Goal: Task Accomplishment & Management: Manage account settings

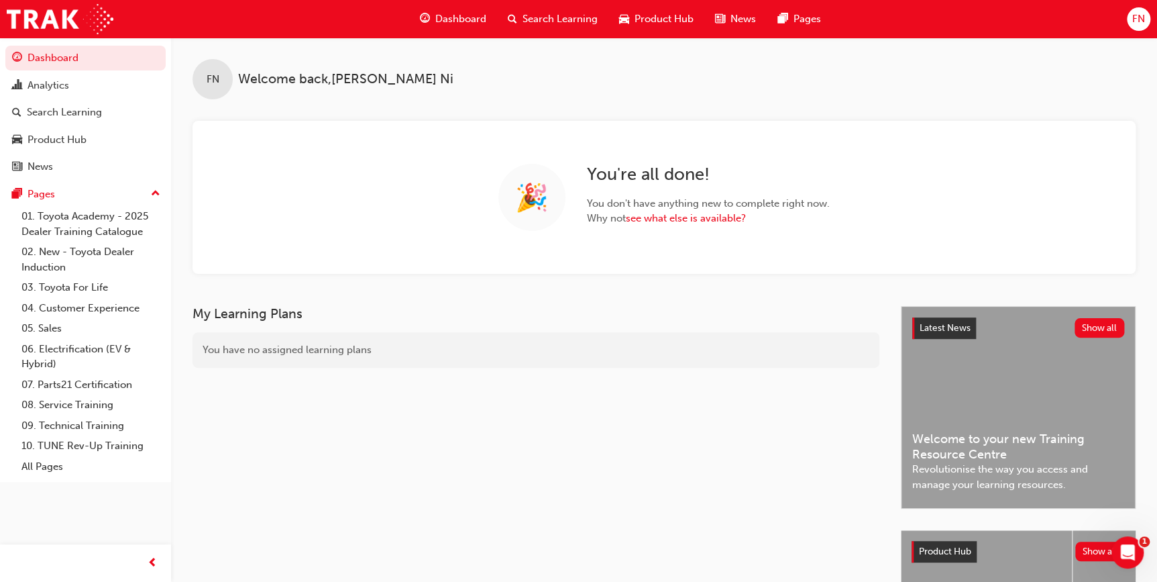
click at [1143, 28] on div "FN" at bounding box center [1138, 18] width 23 height 23
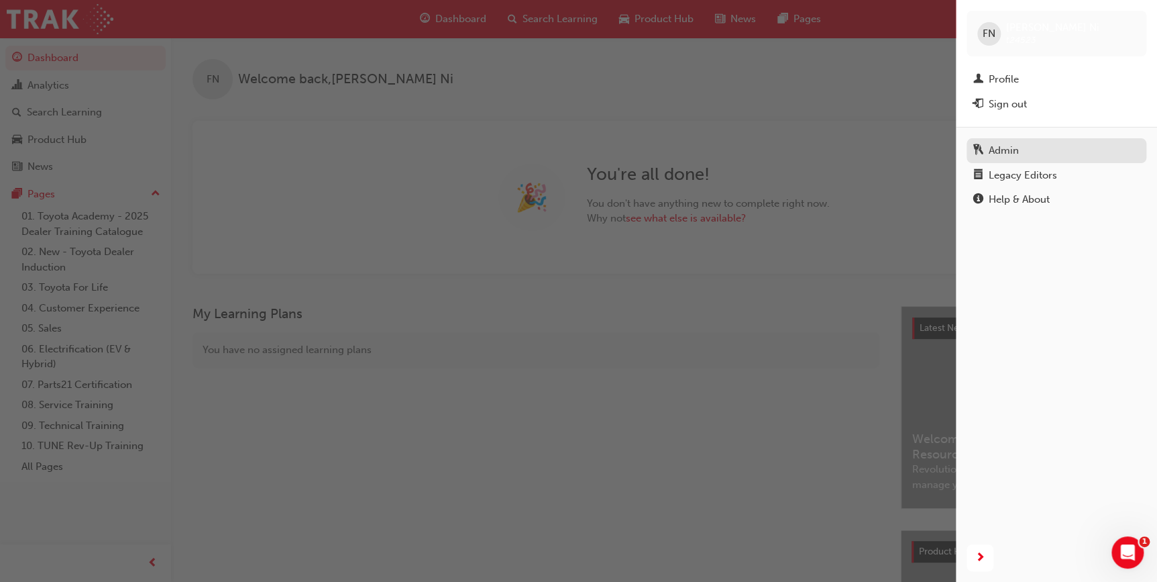
click at [1010, 152] on div "Admin" at bounding box center [1004, 150] width 30 height 15
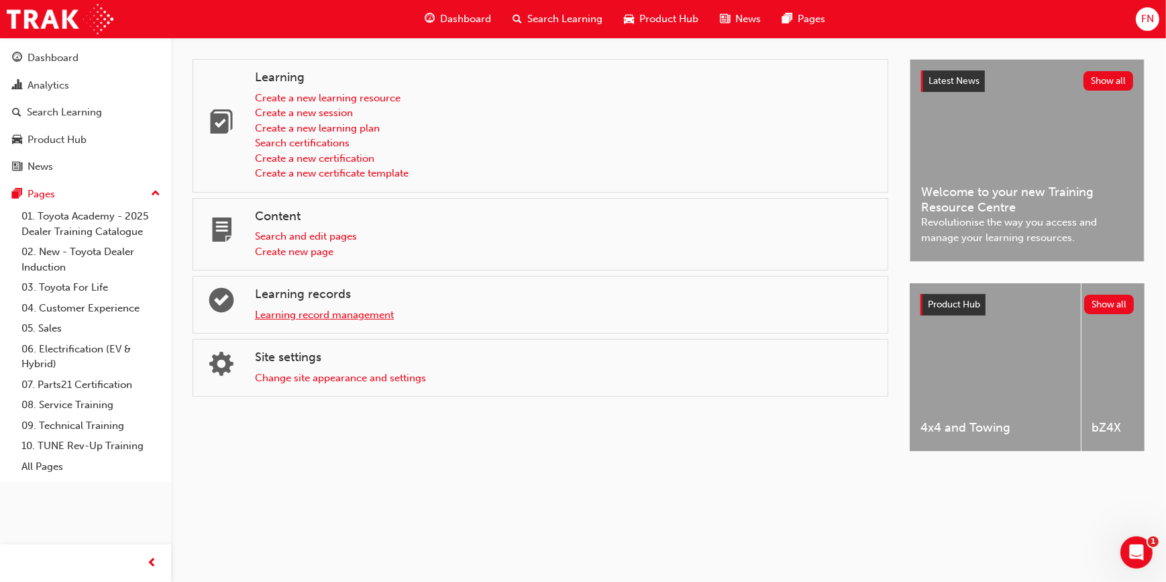
click at [284, 317] on link "Learning record management" at bounding box center [324, 315] width 139 height 12
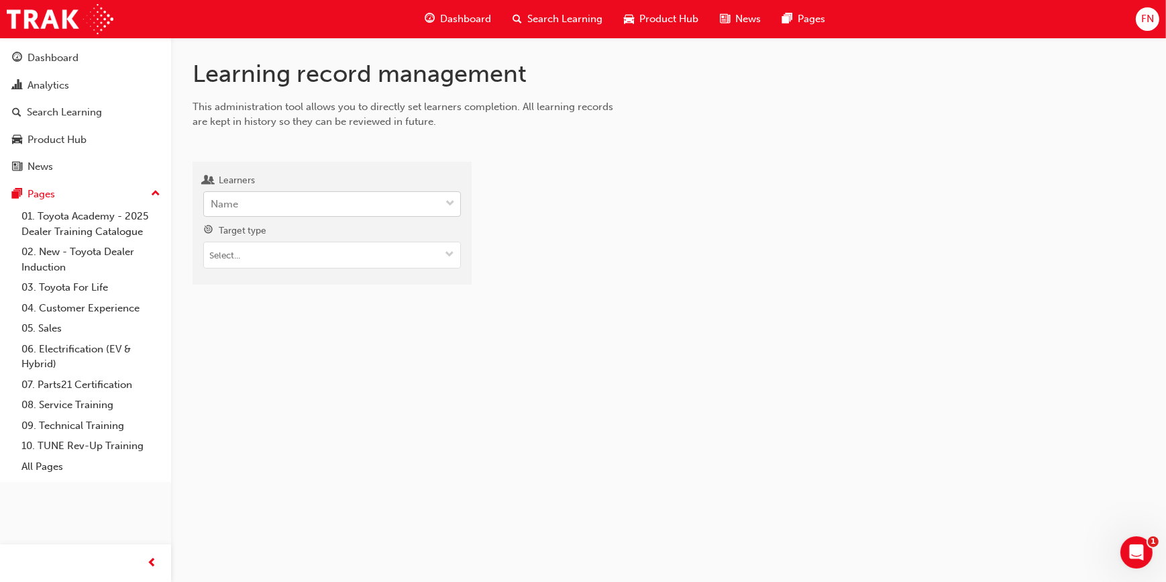
click at [255, 207] on div "Name" at bounding box center [322, 204] width 236 height 23
click at [212, 207] on input "Learners Name" at bounding box center [211, 203] width 1 height 11
paste input "[PERSON_NAME]"
type input "[PERSON_NAME]"
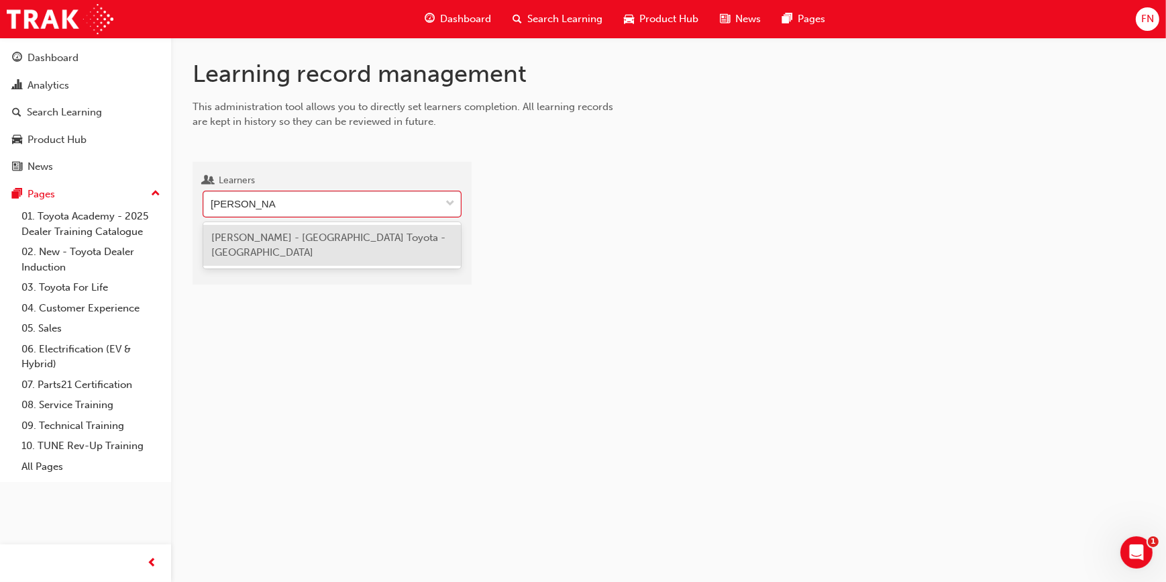
click at [260, 238] on span "[PERSON_NAME] - [GEOGRAPHIC_DATA] Toyota - [GEOGRAPHIC_DATA]" at bounding box center [328, 245] width 234 height 28
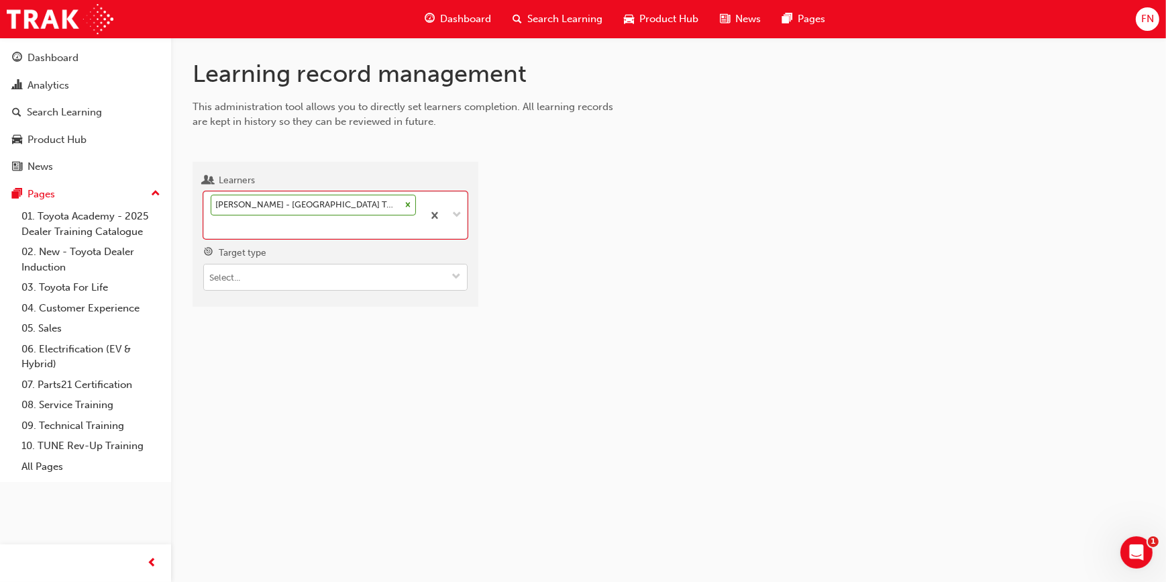
click at [248, 264] on input "Target type" at bounding box center [335, 276] width 263 height 25
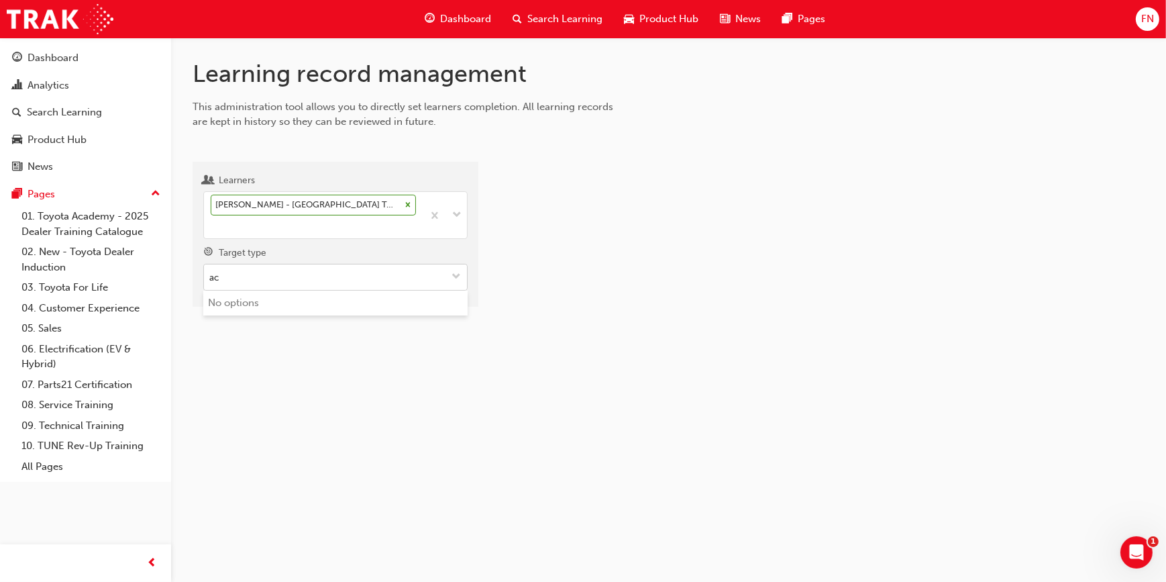
type input "a"
click at [291, 290] on li "Learning resource - eLearning module" at bounding box center [335, 302] width 264 height 25
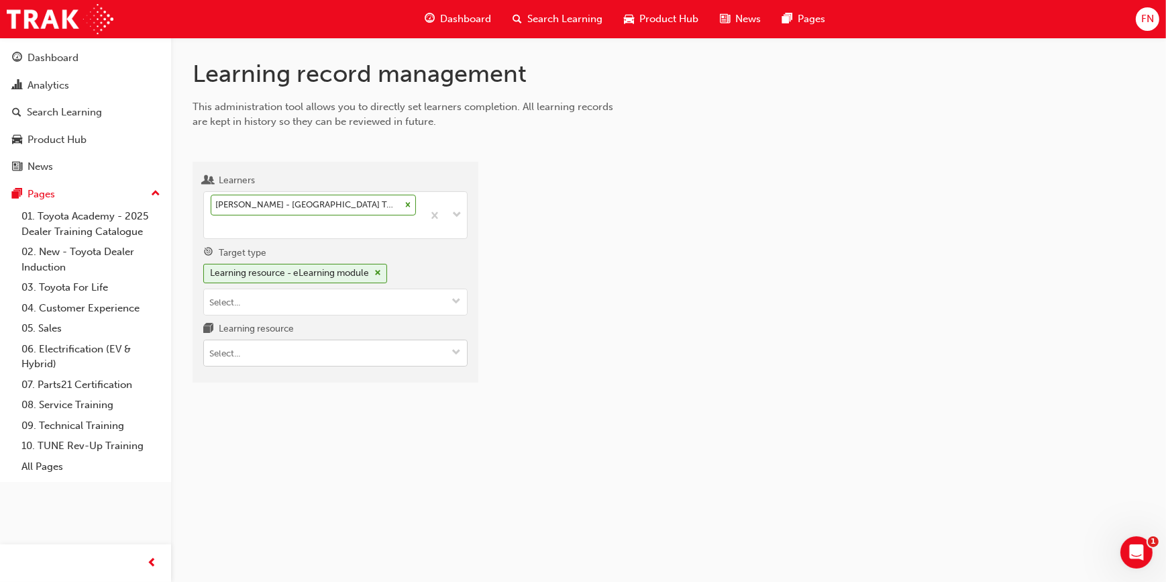
click at [236, 340] on input "Learning resource" at bounding box center [335, 352] width 263 height 25
type input "aclsales"
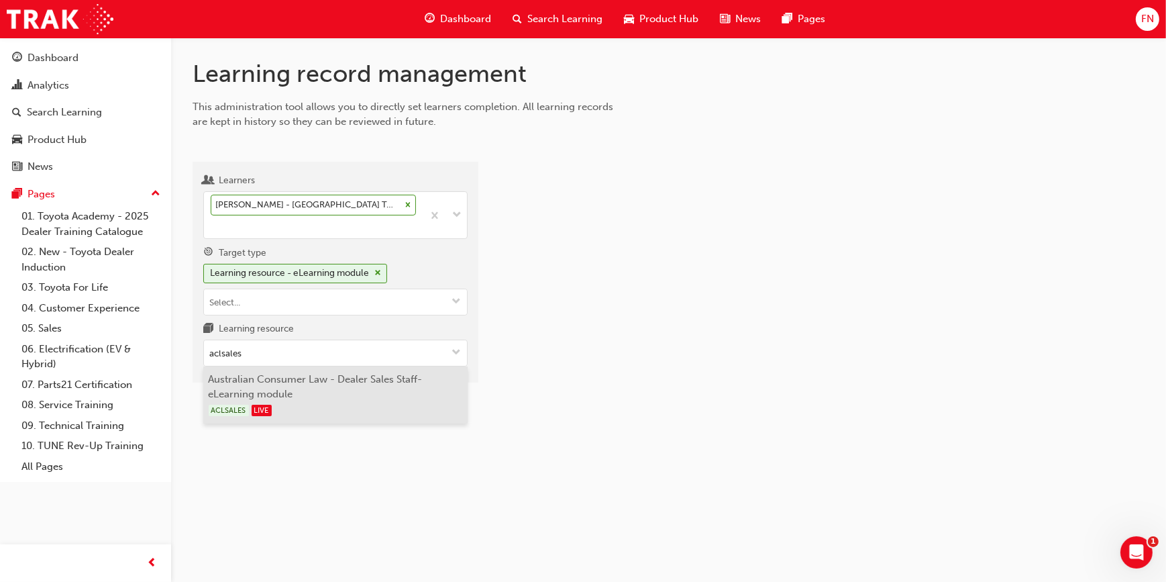
click at [274, 368] on li "Australian Consumer Law - Dealer Sales Staff-eLearning module ACLSALES LIVE" at bounding box center [335, 394] width 264 height 57
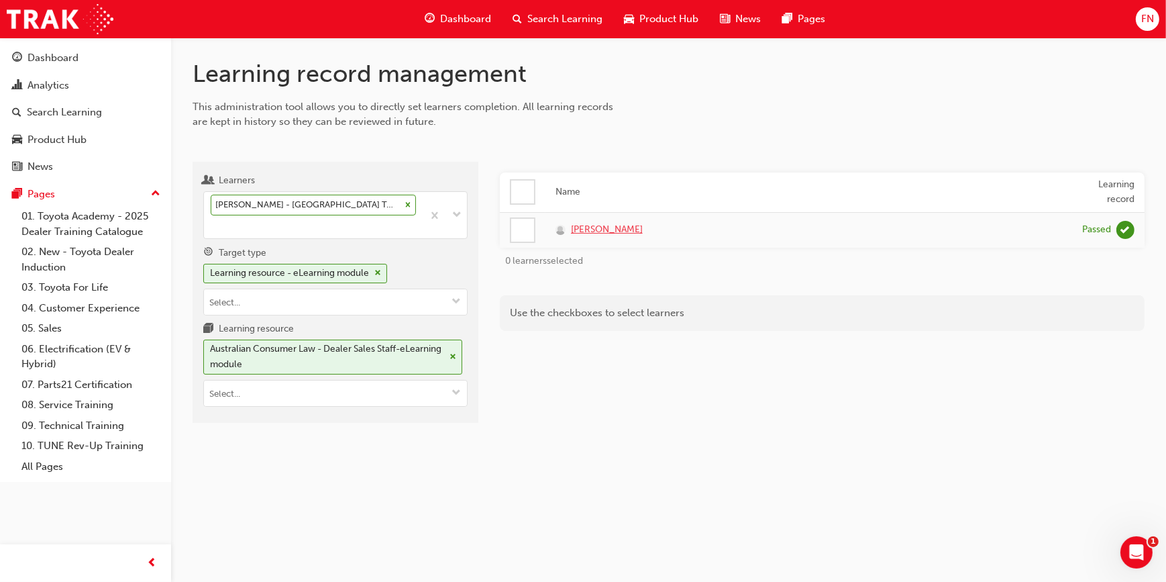
click at [605, 231] on span "[PERSON_NAME]" at bounding box center [607, 229] width 72 height 15
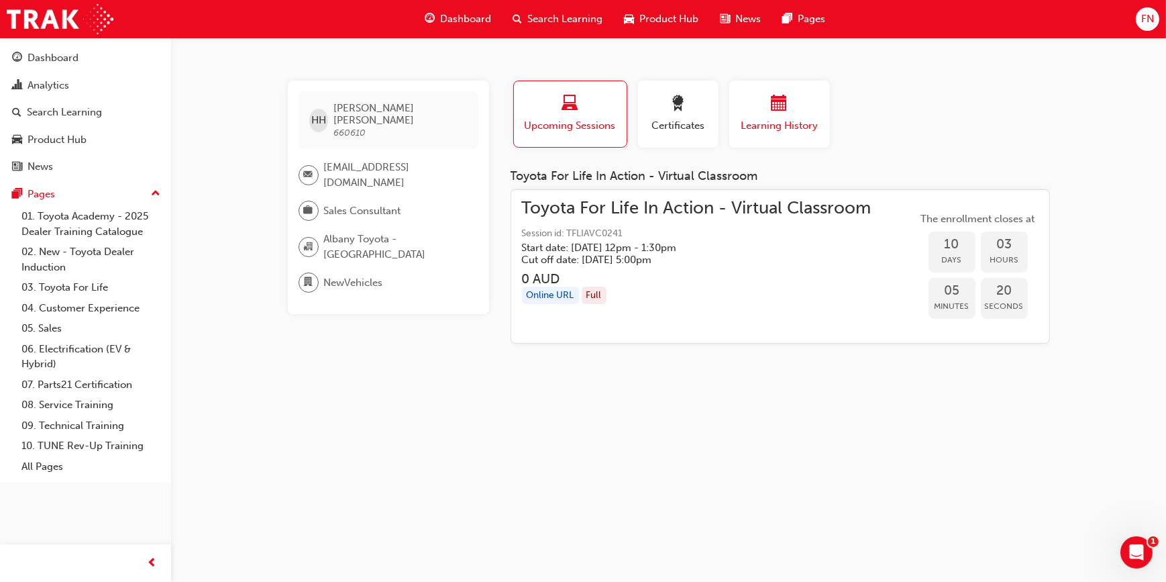
click at [790, 109] on div "button" at bounding box center [779, 105] width 80 height 21
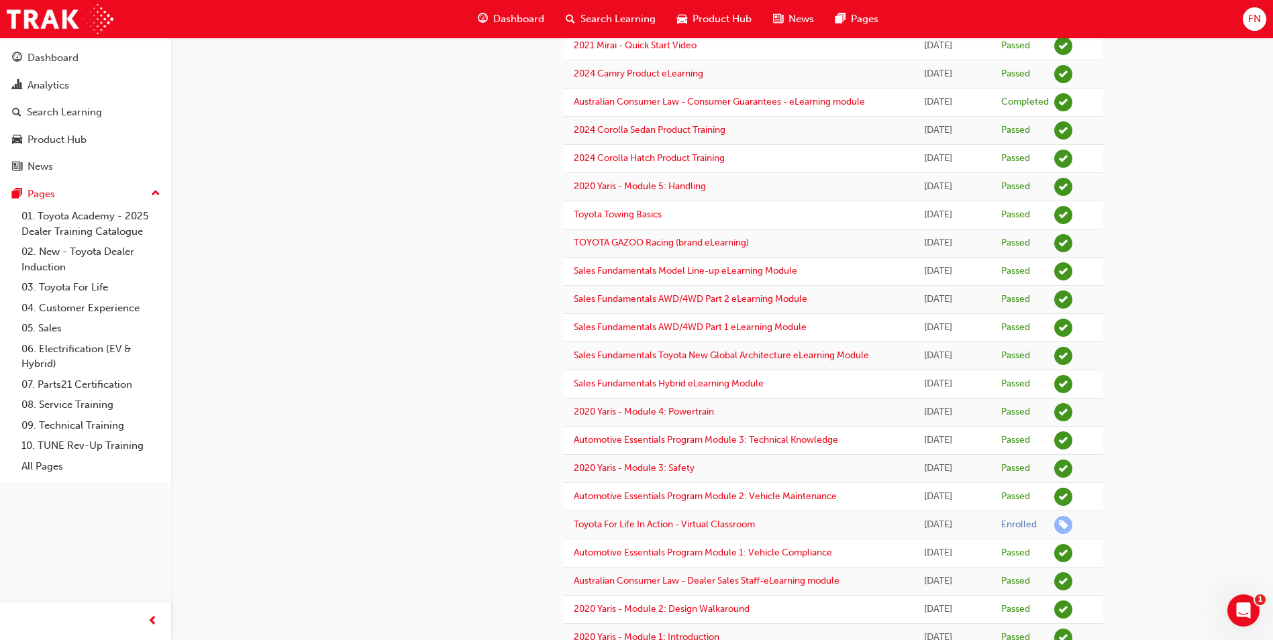
scroll to position [914, 0]
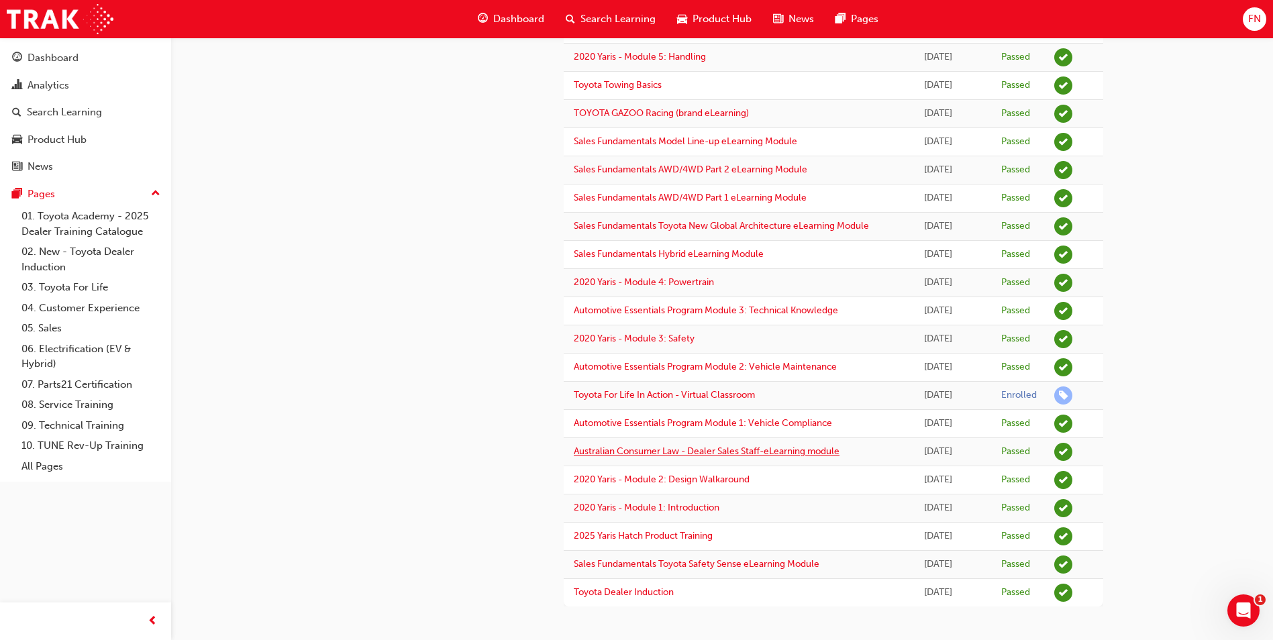
click at [736, 453] on link "Australian Consumer Law - Dealer Sales Staff-eLearning module" at bounding box center [707, 450] width 266 height 11
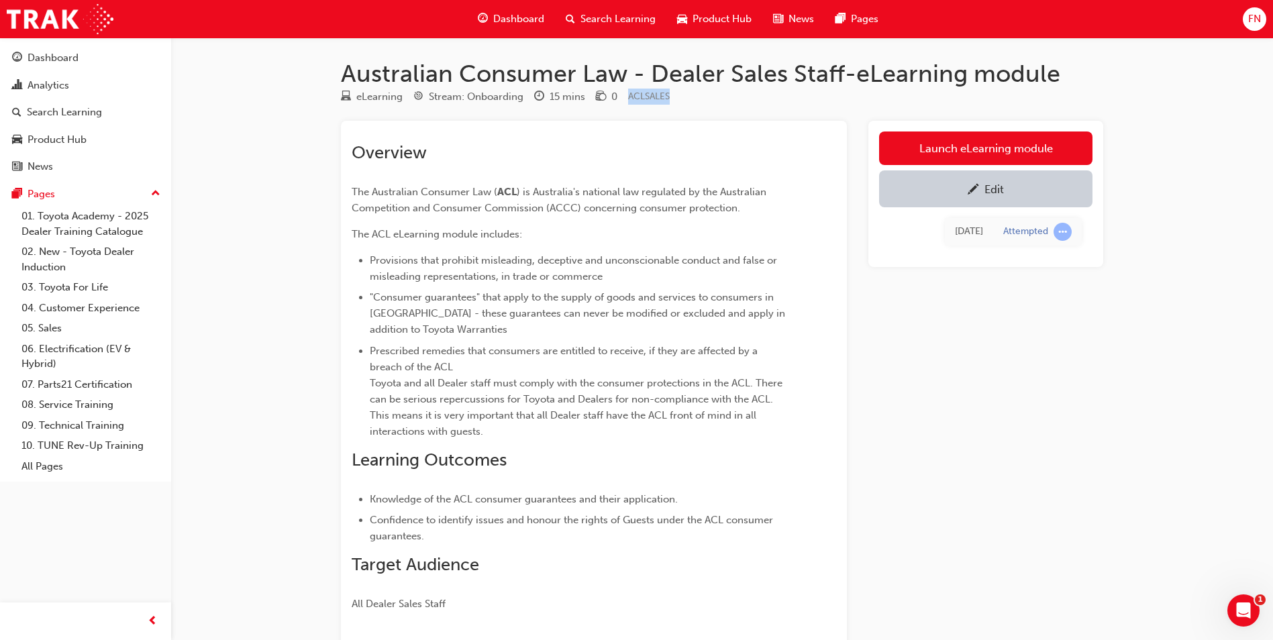
drag, startPoint x: 676, startPoint y: 91, endPoint x: 628, endPoint y: 91, distance: 47.6
click at [628, 91] on div "eLearning Stream: Onboarding 15 mins 0 ACLSALES" at bounding box center [722, 100] width 762 height 22
copy span "ACLSALES"
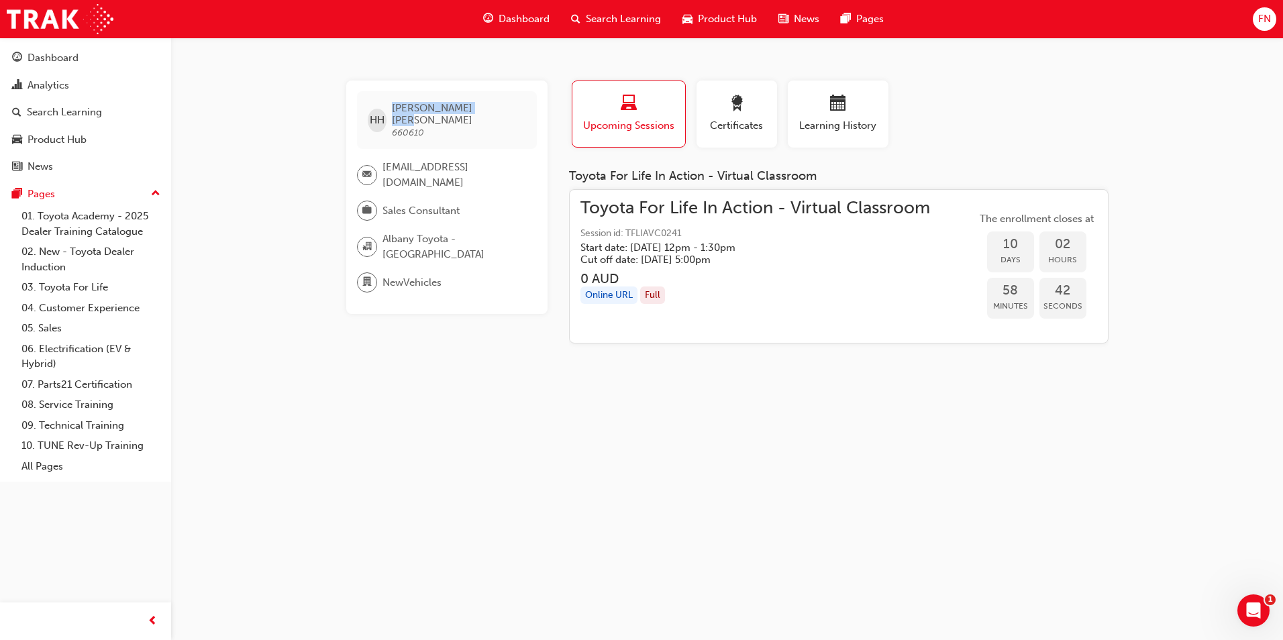
drag, startPoint x: 462, startPoint y: 109, endPoint x: 396, endPoint y: 107, distance: 66.4
click at [396, 107] on div "HH Hayden Hogg 660610" at bounding box center [447, 120] width 180 height 58
copy span "Hayden Hogg"
click at [886, 107] on button "Learning History" at bounding box center [838, 113] width 101 height 67
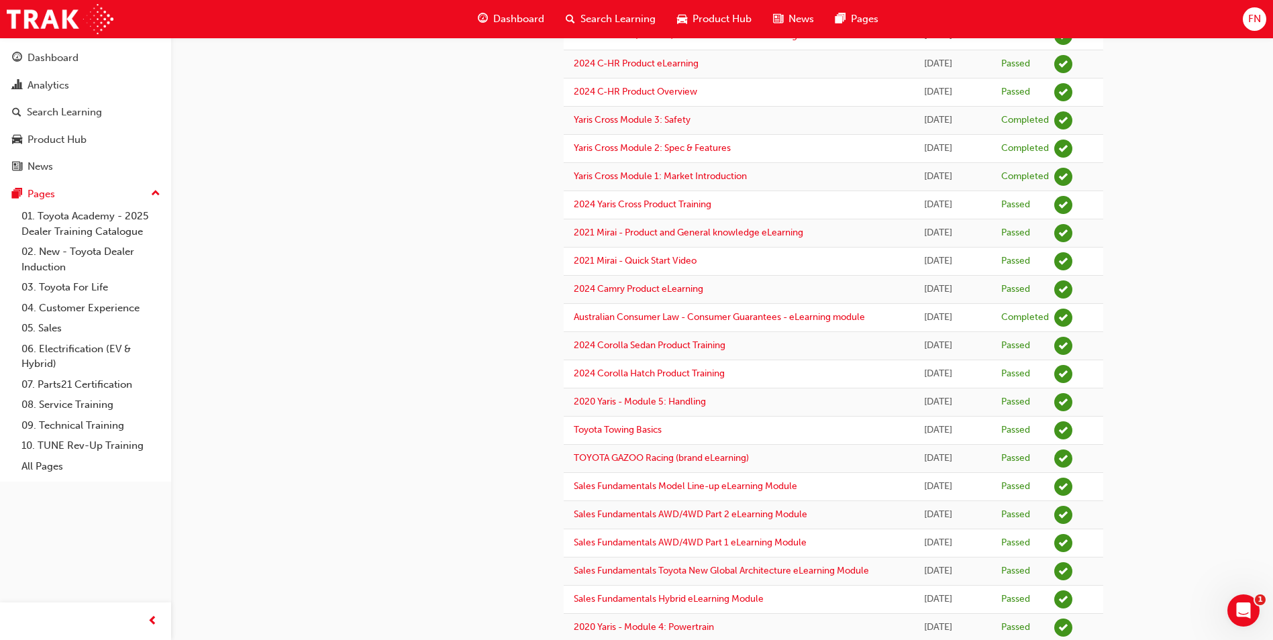
scroll to position [805, 0]
